Goal: Transaction & Acquisition: Purchase product/service

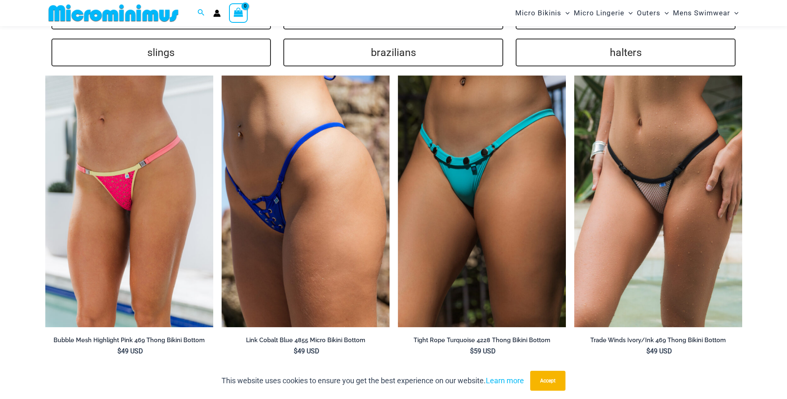
scroll to position [1861, 0]
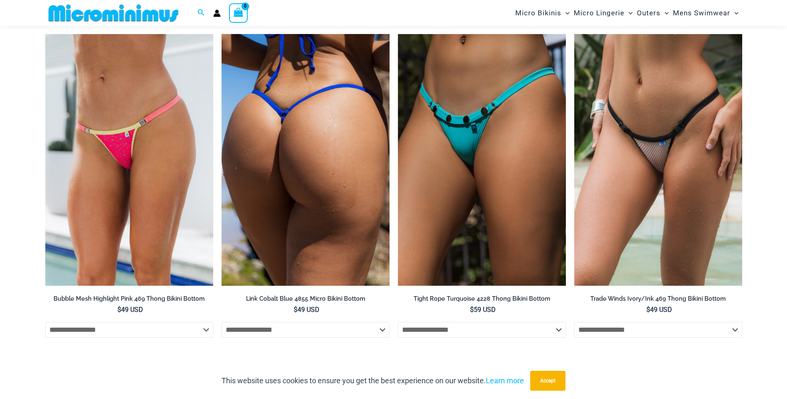
click at [282, 161] on img at bounding box center [306, 160] width 168 height 252
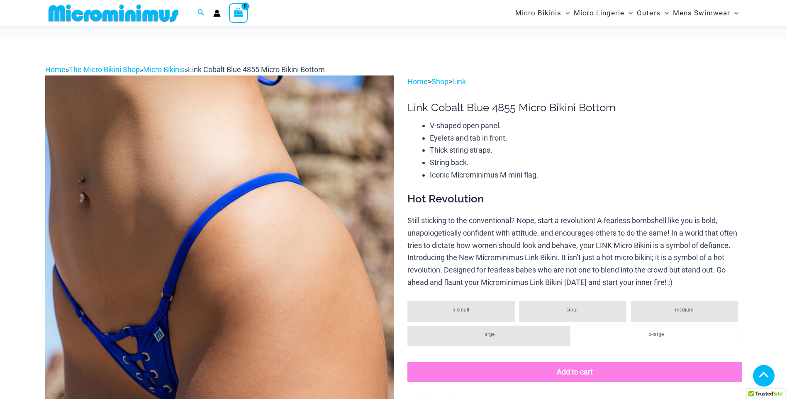
scroll to position [996, 0]
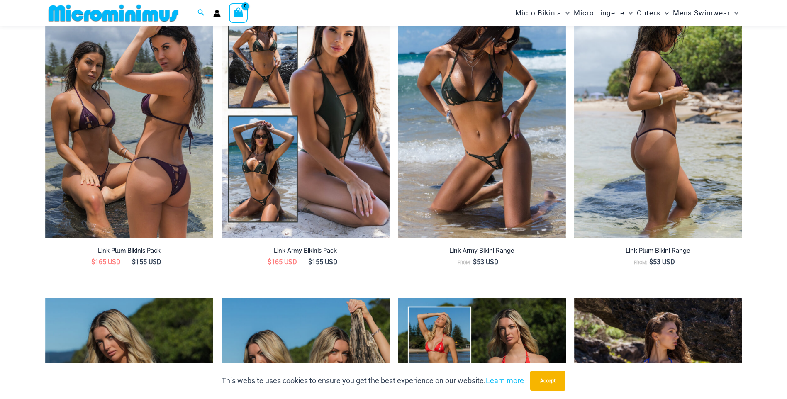
click at [664, 159] on img at bounding box center [658, 112] width 168 height 252
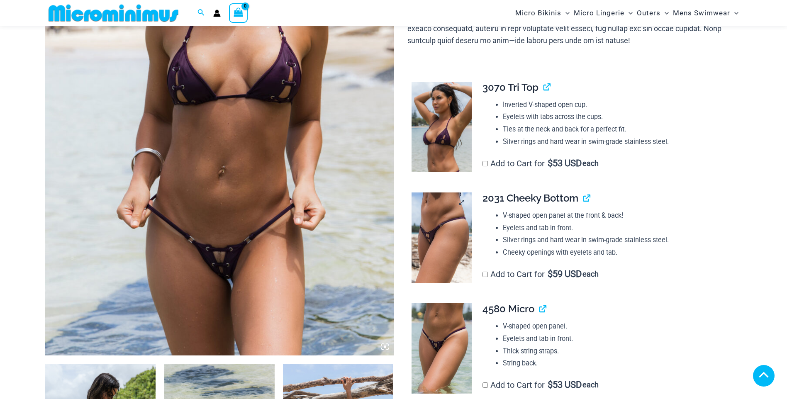
scroll to position [325, 0]
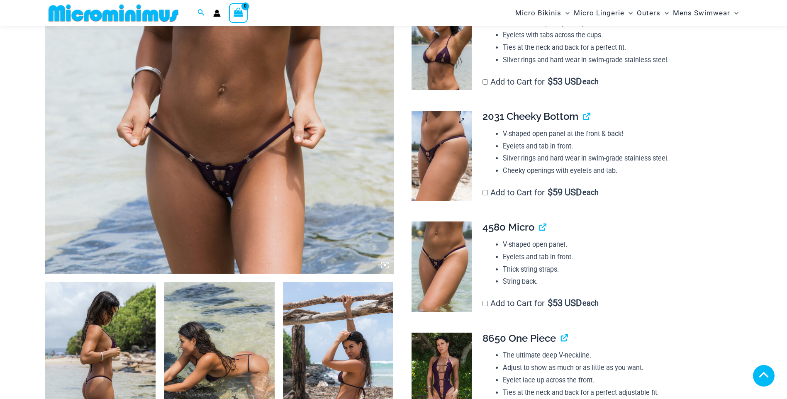
click at [452, 165] on img at bounding box center [442, 156] width 60 height 90
